Goal: Go to known website: Access a specific website the user already knows

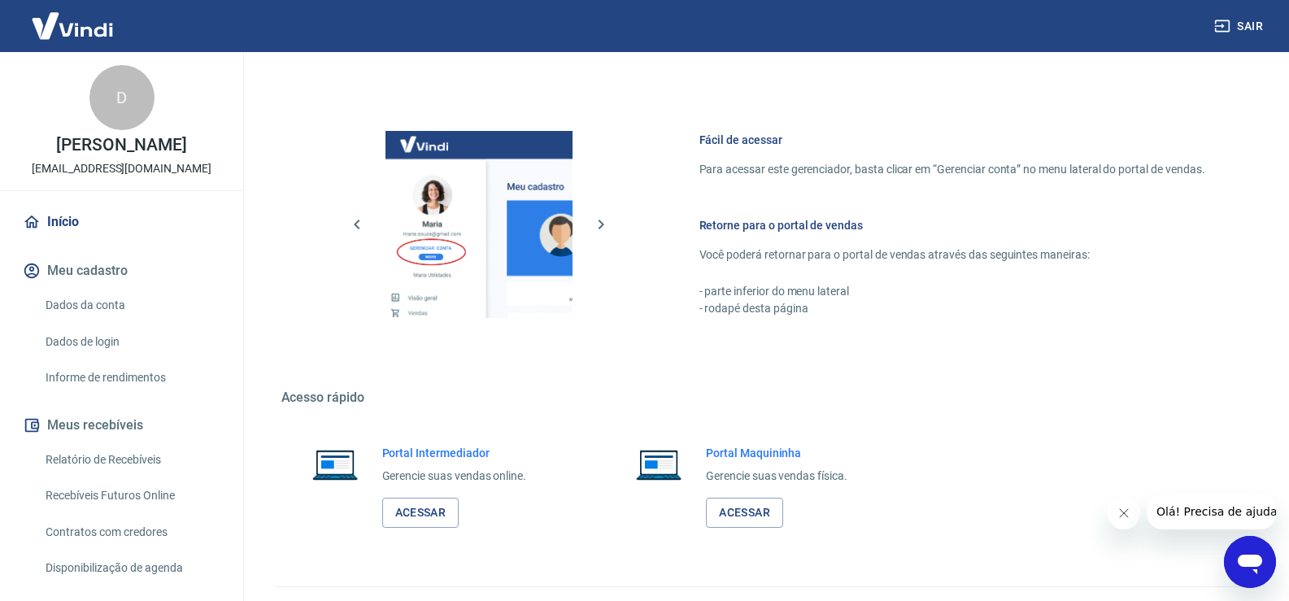
scroll to position [667, 0]
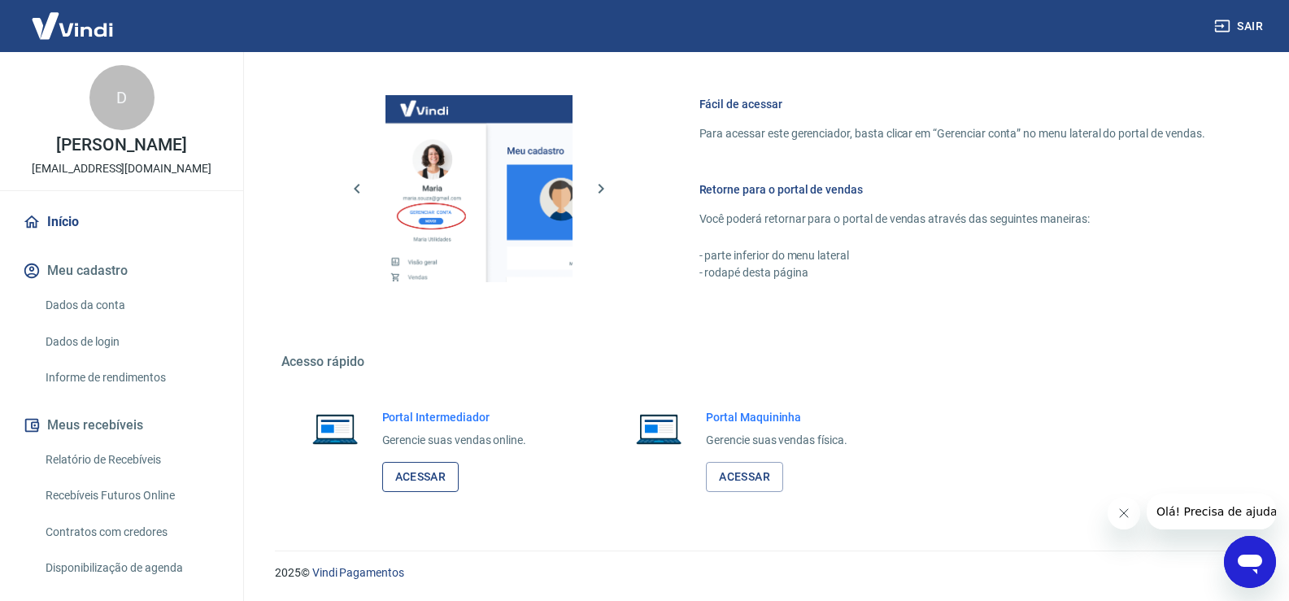
click at [434, 480] on link "Acessar" at bounding box center [420, 477] width 77 height 30
